Goal: Task Accomplishment & Management: Complete application form

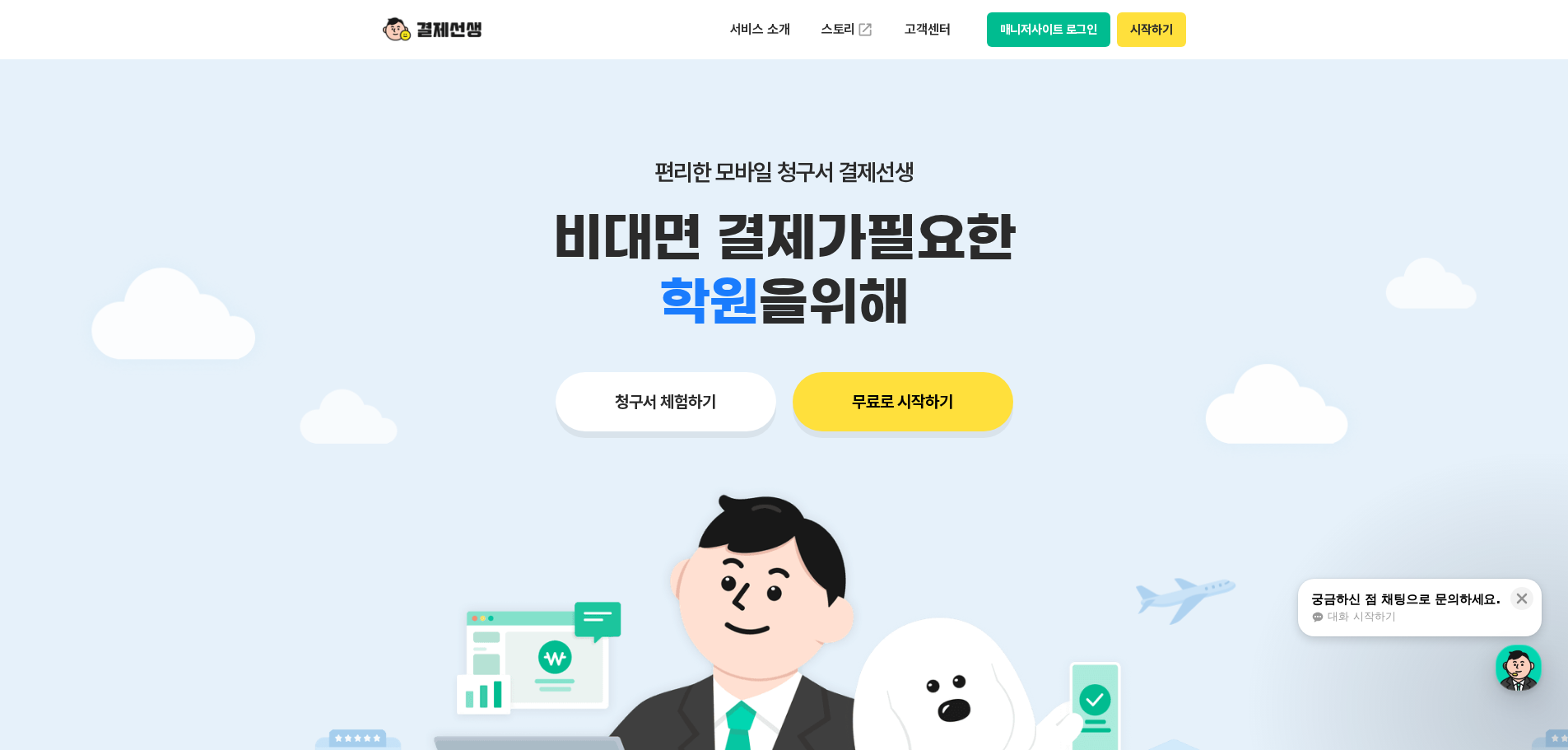
click at [677, 409] on button "청구서 체험하기" at bounding box center [666, 402] width 221 height 59
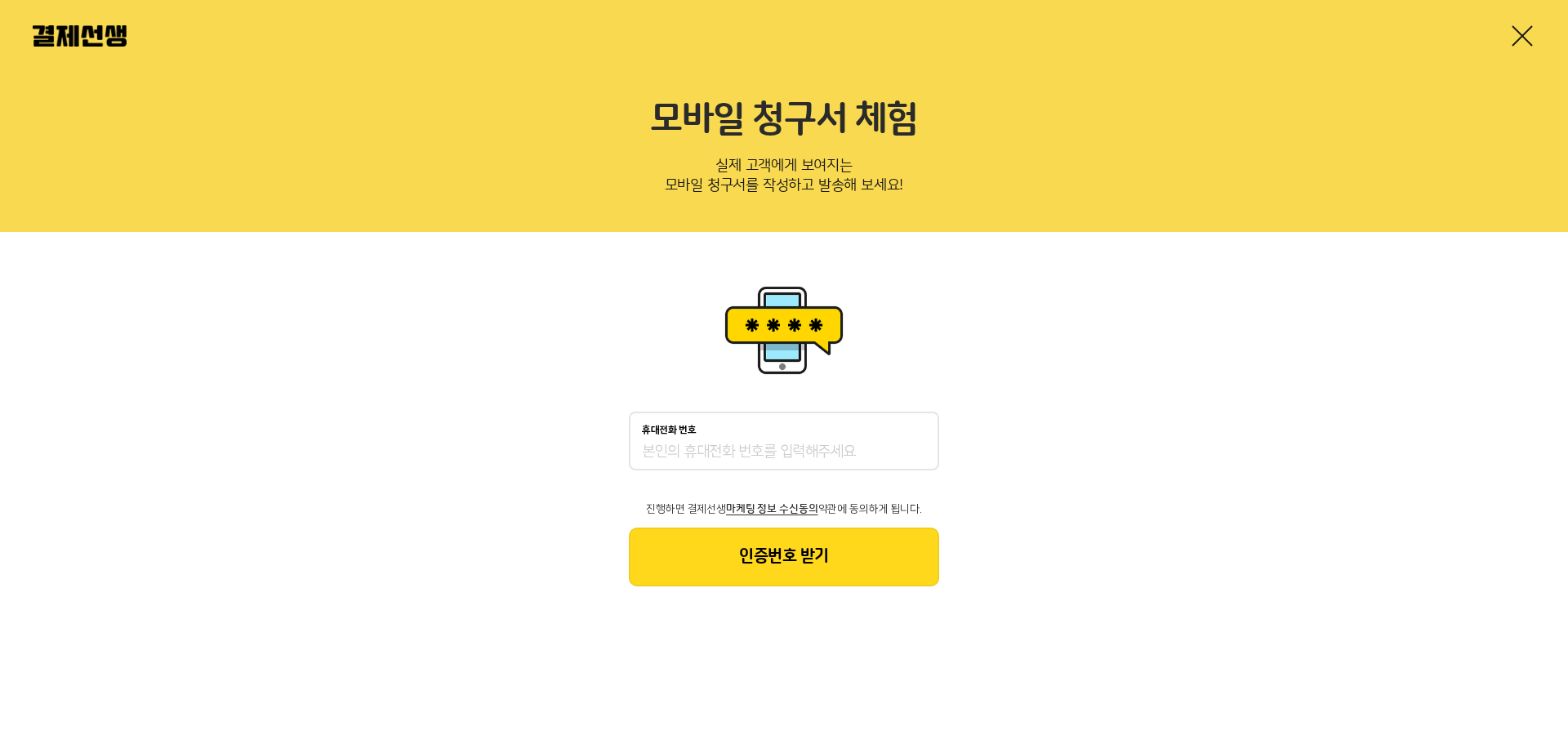
click at [760, 453] on input "휴대전화 번호" at bounding box center [783, 452] width 284 height 19
click at [1075, 454] on div "휴대전화 번호 진행하면 결제선생 마케팅 정보 수신동의 약관에 동의하게 됩니다. 인증번호 받기" at bounding box center [784, 433] width 1568 height 403
click at [908, 455] on input "휴대전화 번호" at bounding box center [783, 452] width 284 height 19
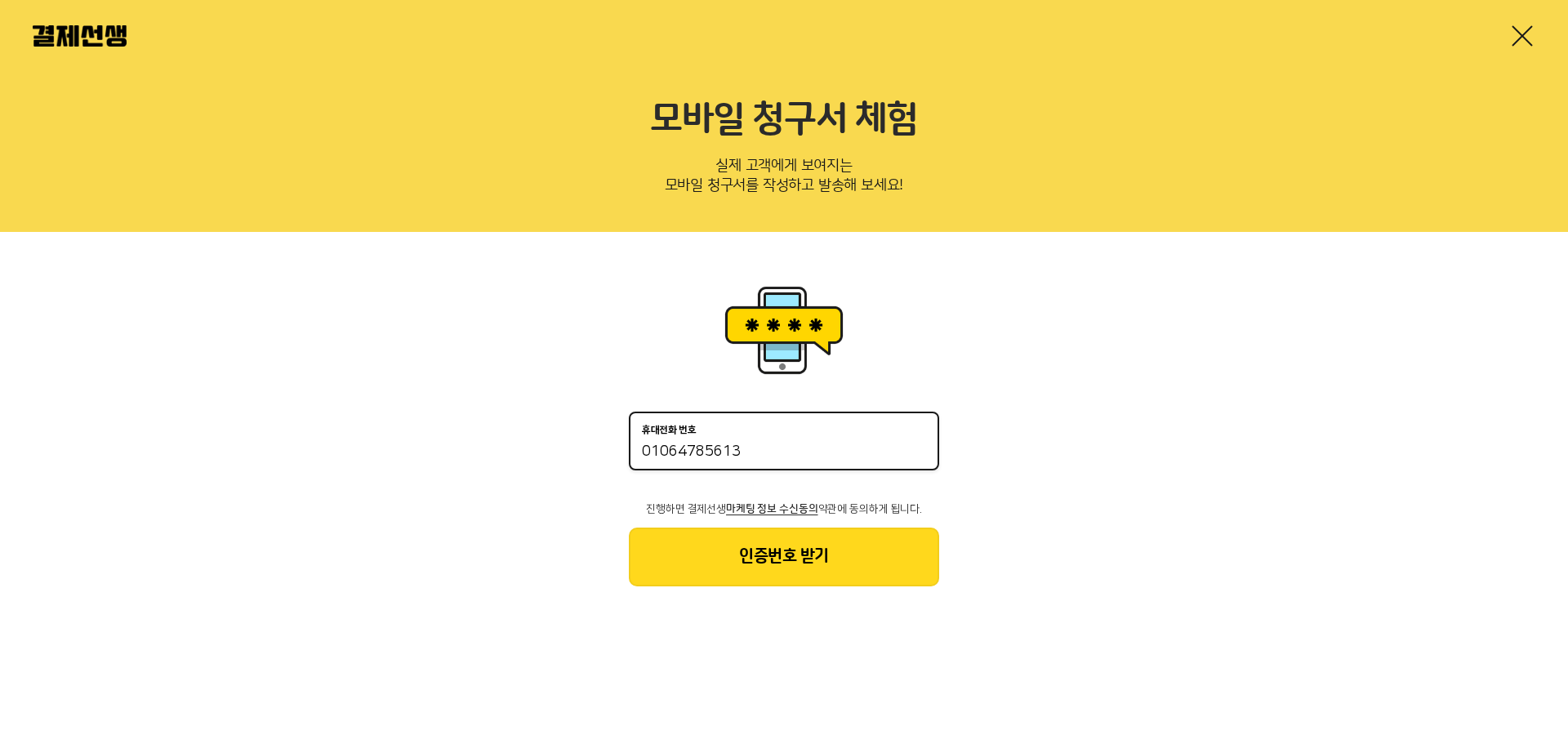
type input "01064785613"
click at [869, 546] on button "인증번호 받기" at bounding box center [784, 557] width 311 height 58
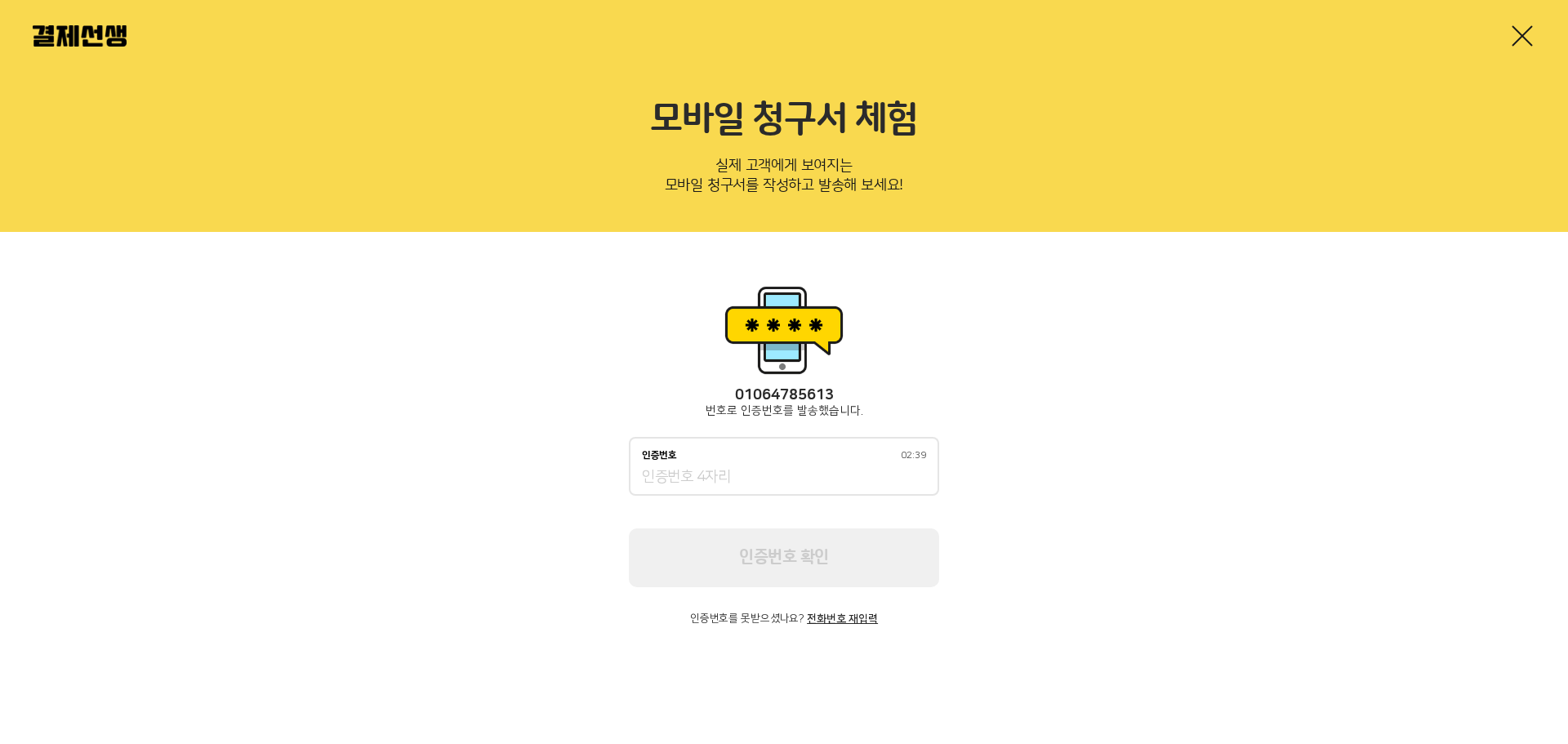
click at [951, 634] on div "[PHONE_NUMBER] 번호로 인증번호를 발송했습니다. 인증번호 02:39 인증번호 확인 인증번호를 못받으셨나요? 전화번호 재입력" at bounding box center [784, 452] width 1568 height 441
click at [768, 476] on input "인증번호 02:38" at bounding box center [783, 477] width 284 height 19
